Goal: Find specific page/section: Find specific page/section

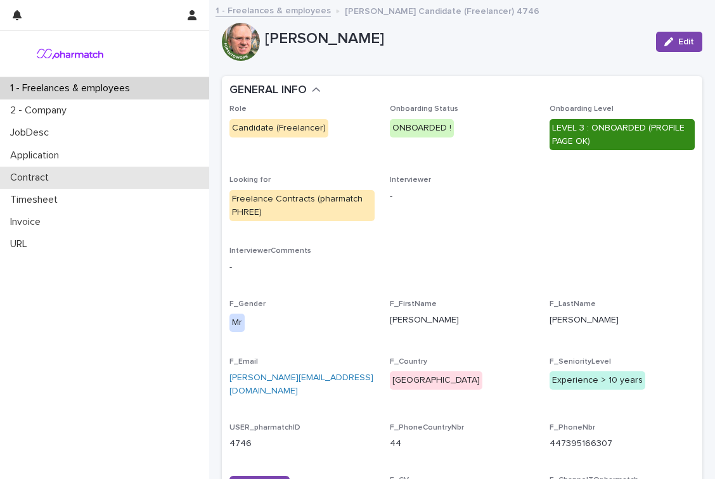
scroll to position [55, 0]
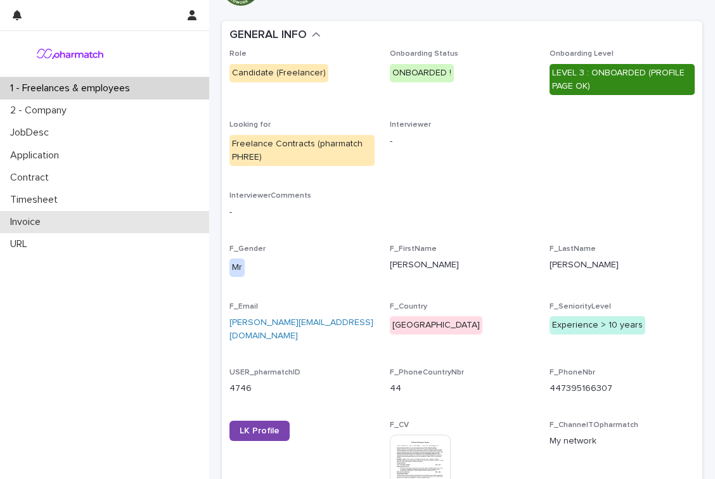
click at [55, 214] on div "Invoice" at bounding box center [104, 222] width 209 height 22
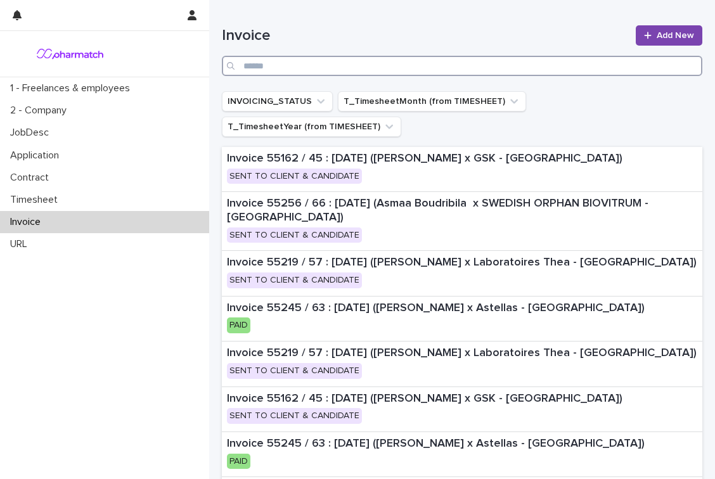
click at [507, 69] on input "Search" at bounding box center [462, 66] width 480 height 20
type input "*****"
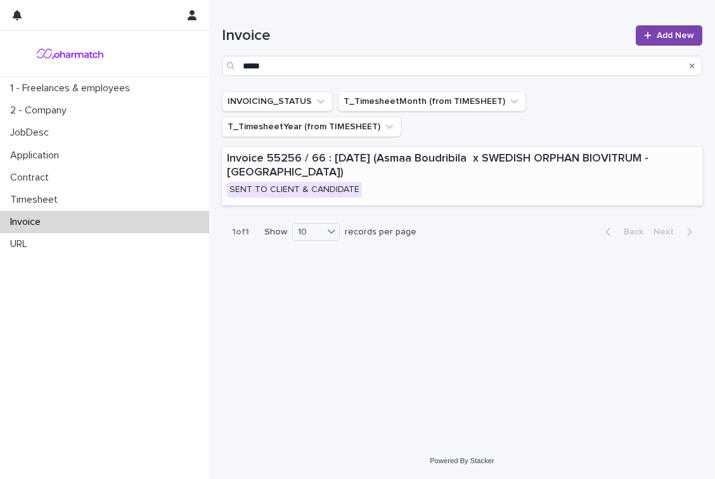
click at [509, 152] on p "Invoice 55256 / 66 : [DATE] (Asmaa Boudribila x SWEDISH ORPHAN BIOVITRUM - [GEO…" at bounding box center [462, 165] width 470 height 27
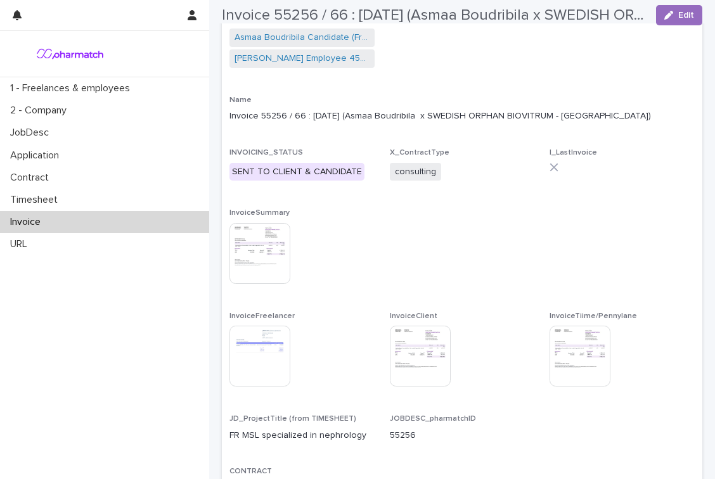
scroll to position [101, 0]
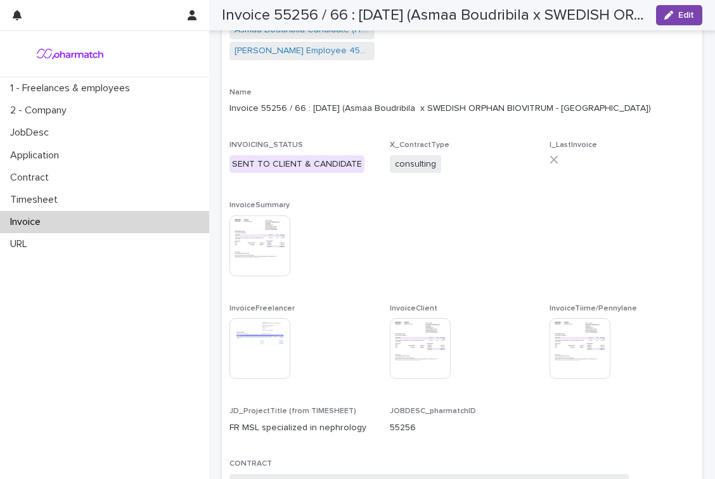
click at [269, 246] on img at bounding box center [259, 245] width 61 height 61
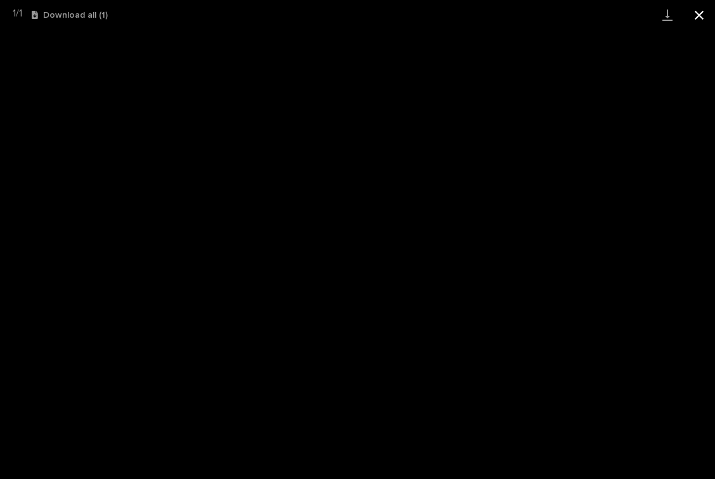
click at [700, 18] on button "Close gallery" at bounding box center [699, 15] width 32 height 30
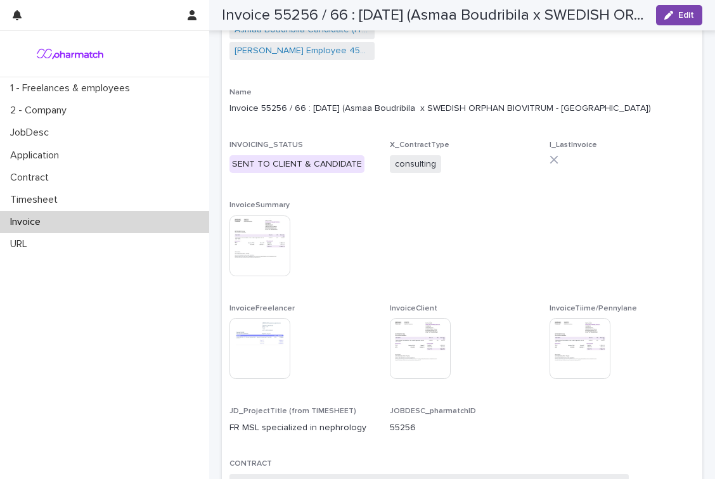
click at [238, 330] on img at bounding box center [259, 348] width 61 height 61
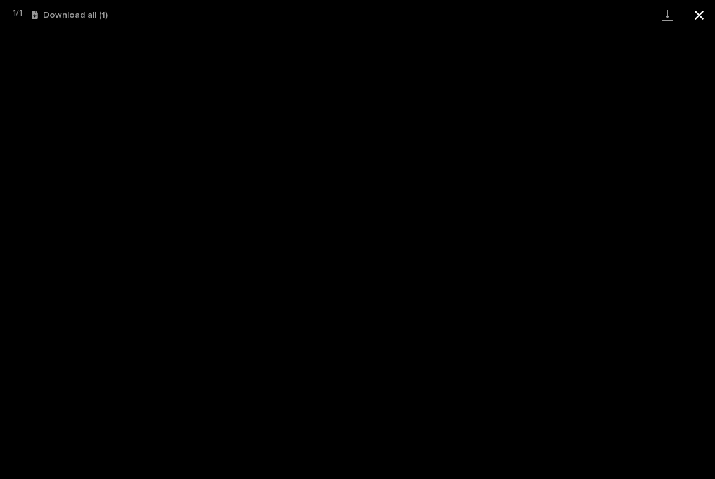
click at [697, 22] on button "Close gallery" at bounding box center [699, 15] width 32 height 30
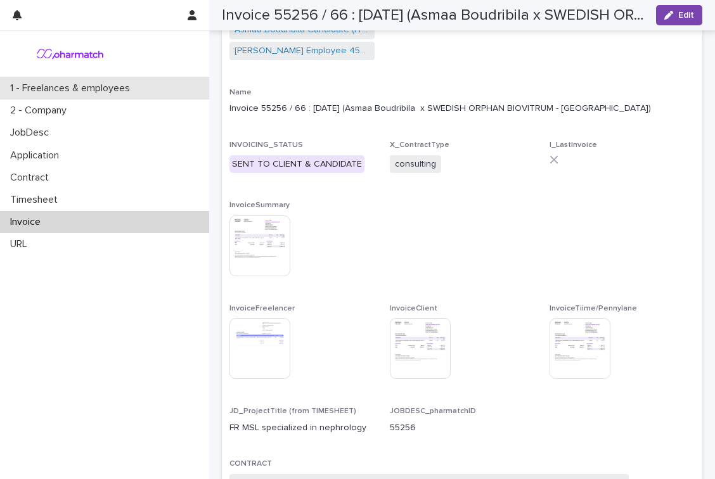
click at [111, 84] on p "1 - Freelances & employees" at bounding box center [72, 88] width 135 height 12
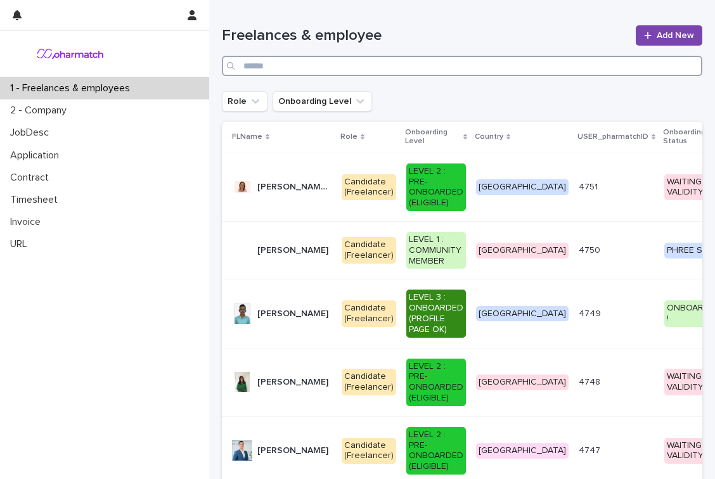
click at [531, 60] on input "Search" at bounding box center [462, 66] width 480 height 20
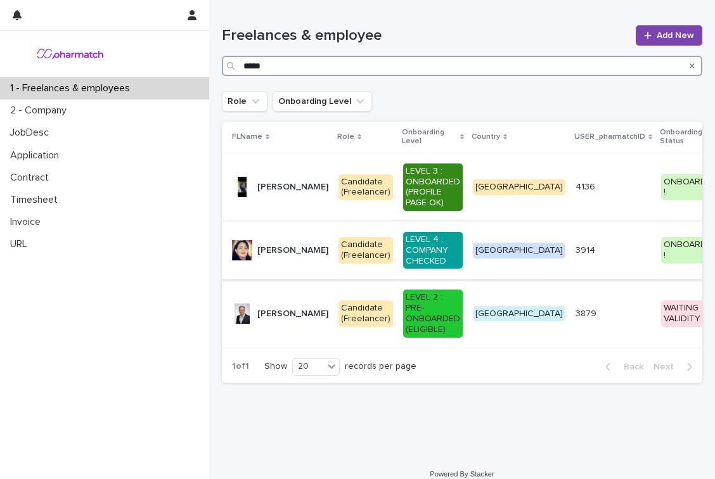
type input "*****"
click at [303, 243] on p "[PERSON_NAME]" at bounding box center [293, 249] width 73 height 13
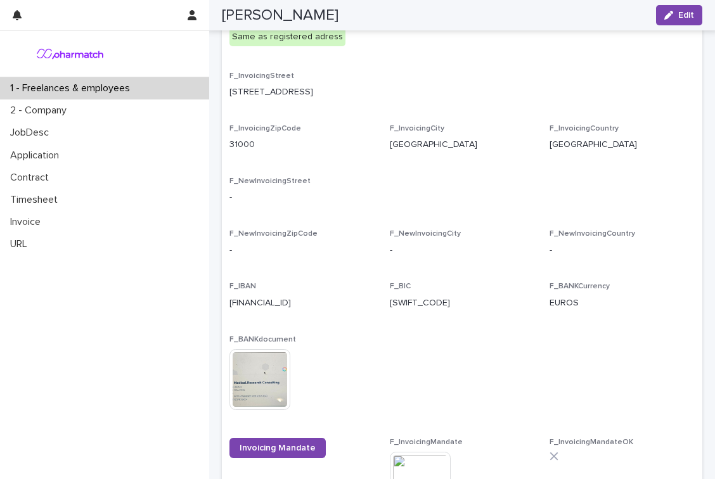
scroll to position [3084, 0]
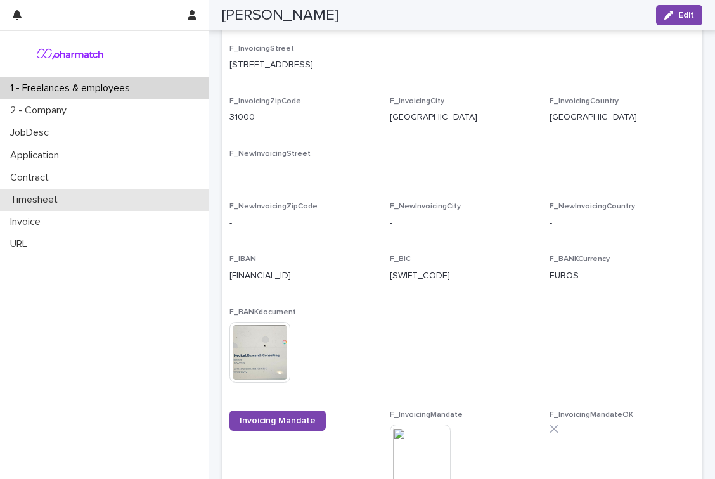
click at [60, 201] on p "Timesheet" at bounding box center [36, 200] width 63 height 12
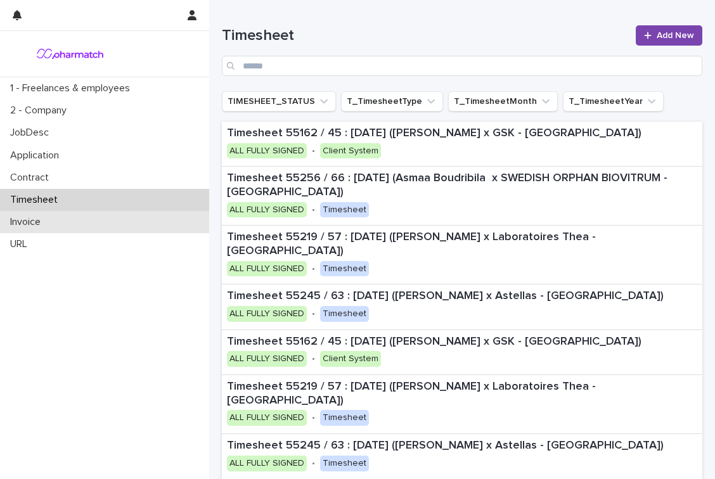
click at [79, 216] on div "Invoice" at bounding box center [104, 222] width 209 height 22
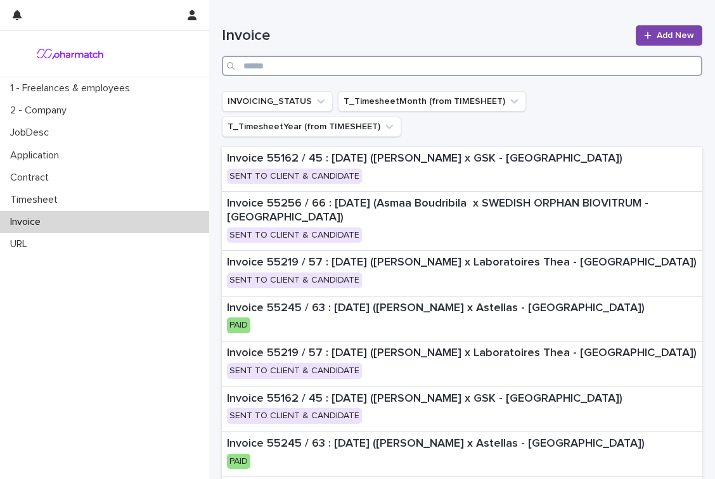
click at [412, 61] on input "Search" at bounding box center [462, 66] width 480 height 20
type input "*****"
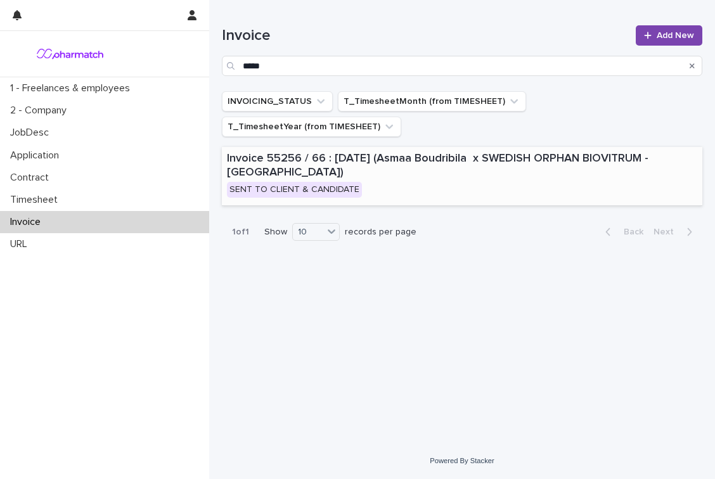
click at [453, 152] on p "Invoice 55256 / 66 : [DATE] (Asmaa Boudribila x SWEDISH ORPHAN BIOVITRUM - [GEO…" at bounding box center [462, 165] width 470 height 27
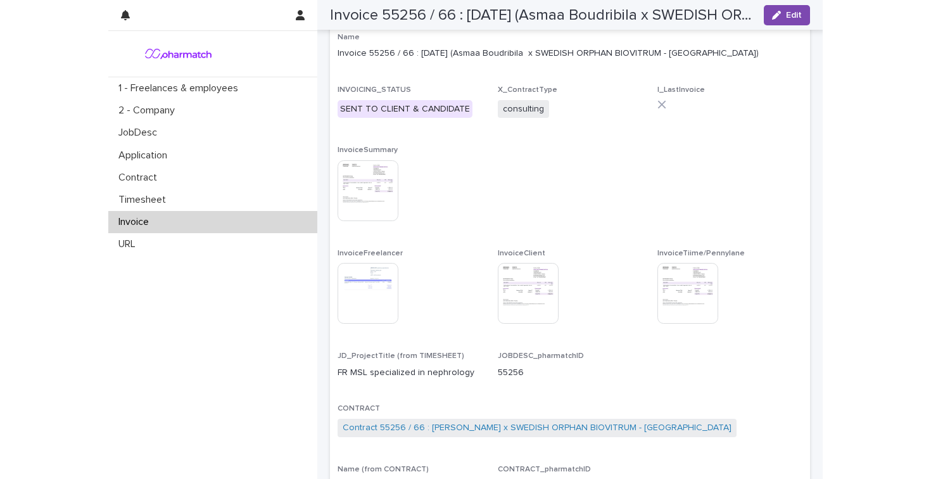
scroll to position [201, 0]
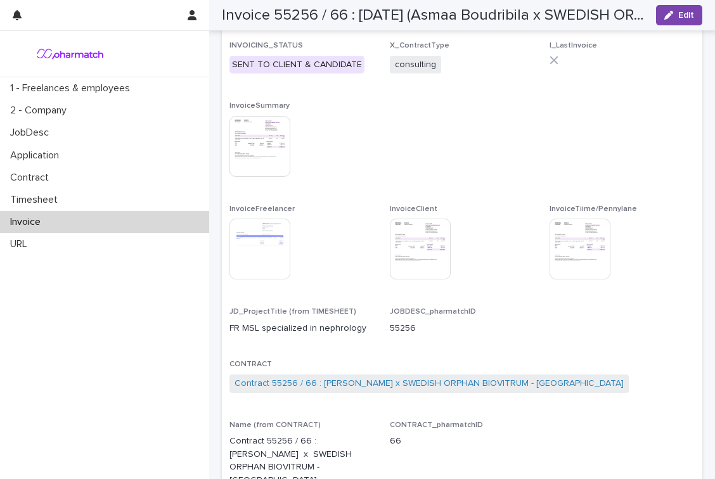
click at [267, 162] on img at bounding box center [259, 146] width 61 height 61
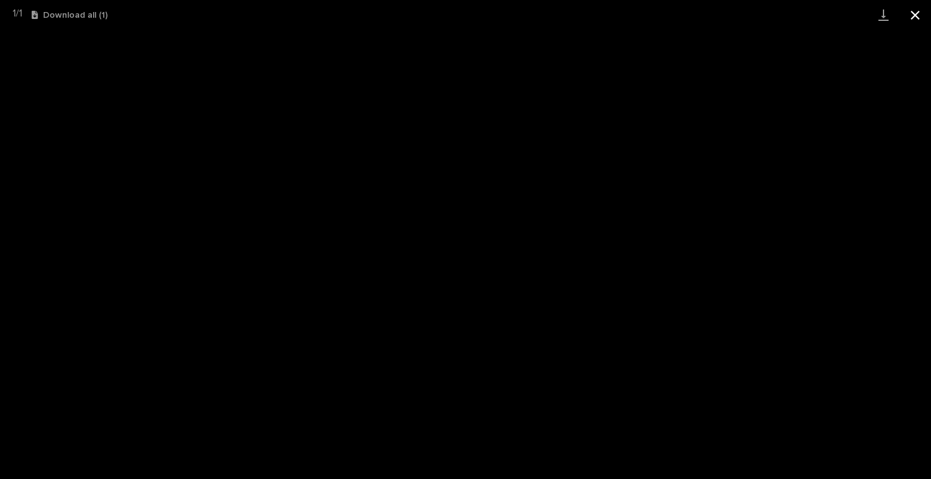
click at [714, 11] on button "Close gallery" at bounding box center [915, 15] width 32 height 30
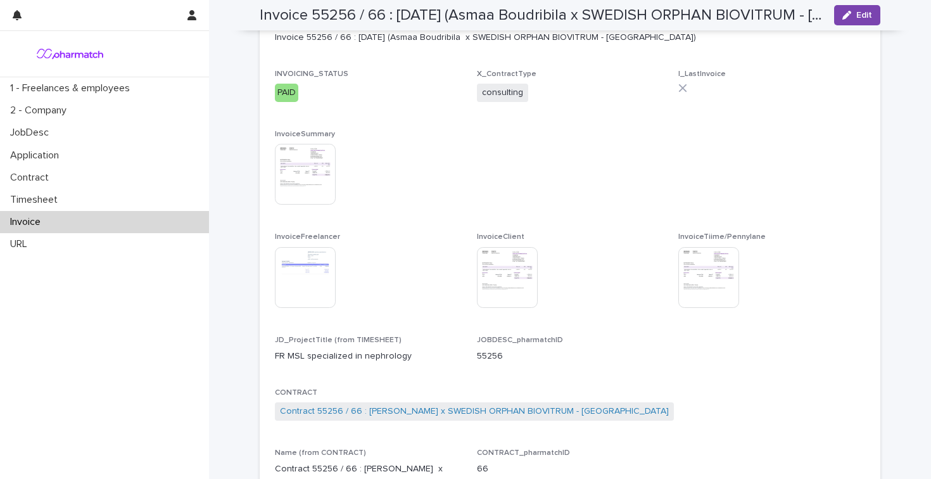
click at [312, 186] on img at bounding box center [305, 174] width 61 height 61
